Goal: Task Accomplishment & Management: Manage account settings

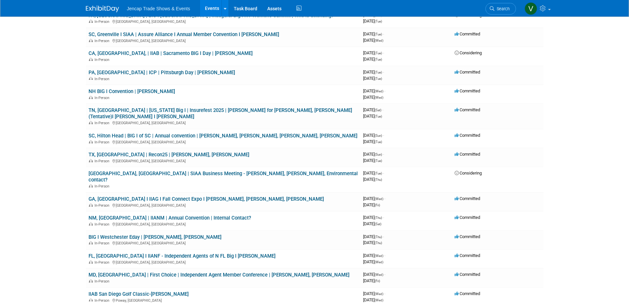
scroll to position [332, 0]
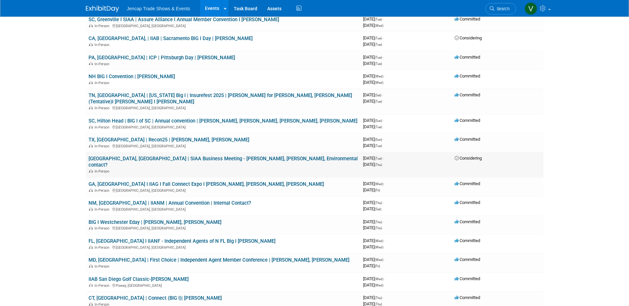
click at [274, 156] on link "Boston, MA | SIAA Business Meeting - Kate Alben, Phil McGinnis, Environmental c…" at bounding box center [223, 162] width 269 height 12
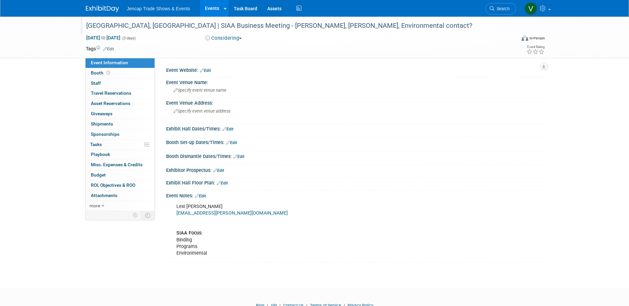
click at [274, 26] on div "Boston, MA | SIAA Business Meeting - Kate Alben, Phil McGinnis, Environmental c…" at bounding box center [295, 26] width 422 height 12
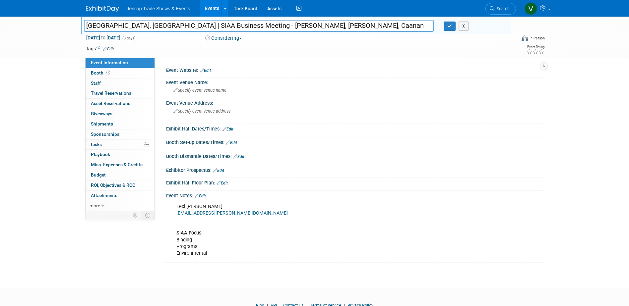
type input "[GEOGRAPHIC_DATA], [GEOGRAPHIC_DATA] | SIAA Business Meeting - [PERSON_NAME], […"
click at [448, 27] on icon "button" at bounding box center [449, 26] width 5 height 4
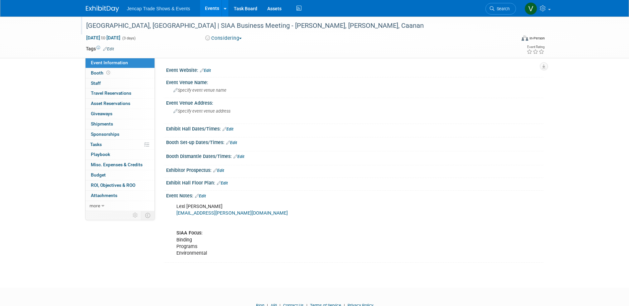
click at [214, 9] on link "Events" at bounding box center [212, 8] width 24 height 17
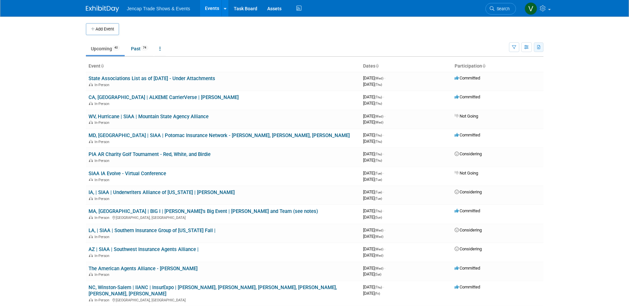
click at [539, 49] on icon "button" at bounding box center [539, 47] width 4 height 4
click at [517, 69] on span "(40 Events)" at bounding box center [521, 68] width 20 height 5
click at [299, 52] on ul "Upcoming 40 Past 74 All Events 114 Past and Upcoming Grouped Annually Events gr…" at bounding box center [297, 49] width 423 height 15
click at [483, 65] on icon at bounding box center [483, 66] width 3 height 4
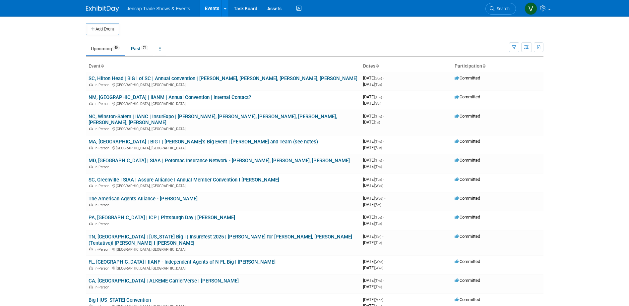
click at [483, 67] on icon at bounding box center [483, 66] width 3 height 4
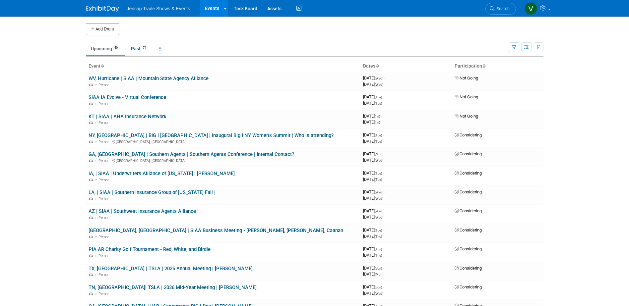
click at [100, 48] on link "Upcoming 40" at bounding box center [105, 48] width 39 height 13
